Goal: Task Accomplishment & Management: Use online tool/utility

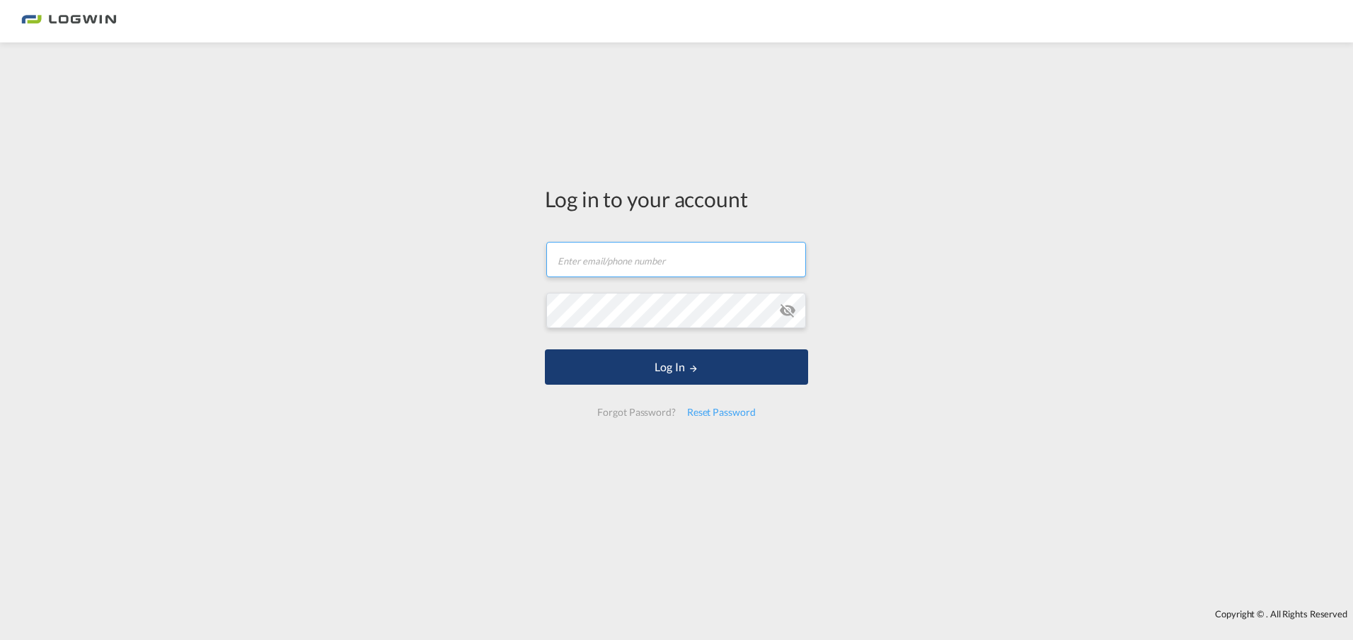
type input "[PERSON_NAME][EMAIL_ADDRESS][PERSON_NAME][DOMAIN_NAME]"
click at [676, 370] on button "Log In" at bounding box center [676, 367] width 263 height 35
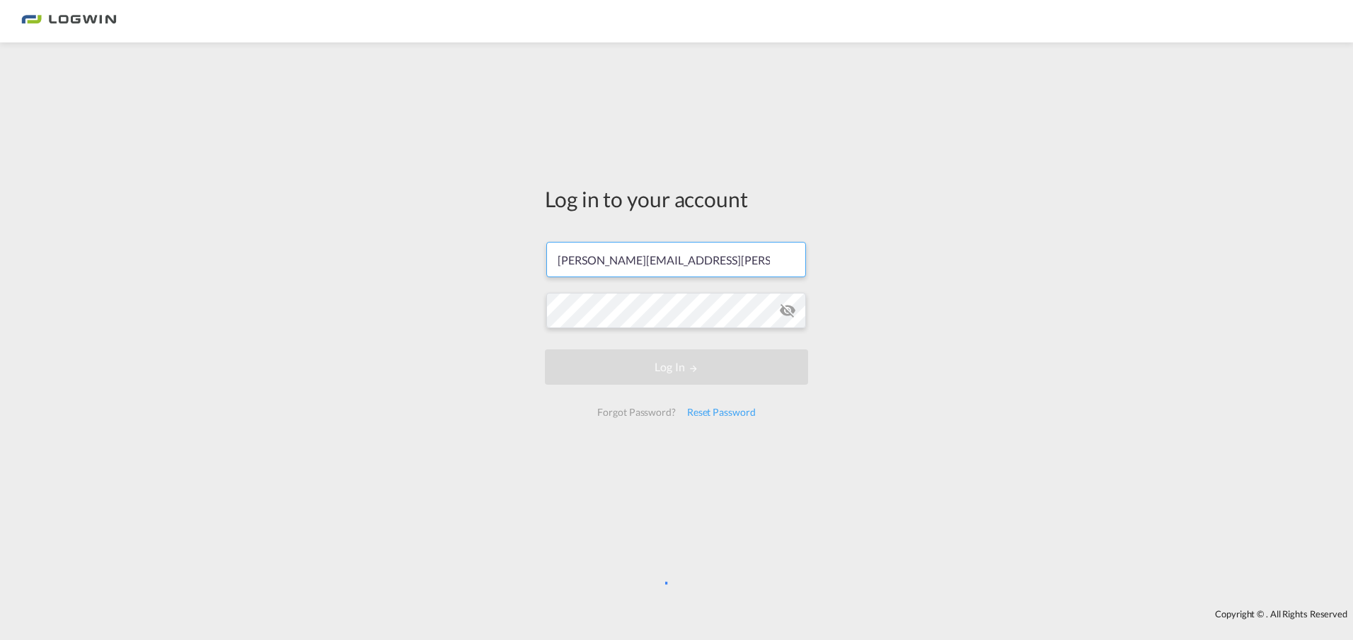
scroll to position [0, 40]
